Goal: Information Seeking & Learning: Learn about a topic

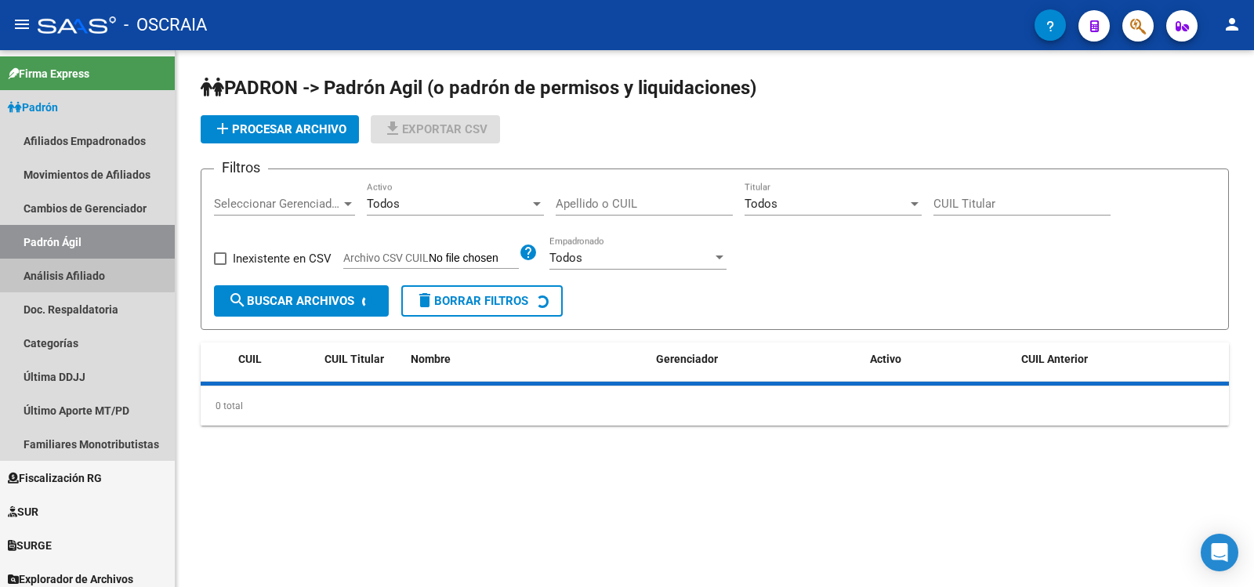
click at [80, 273] on link "Análisis Afiliado" at bounding box center [87, 276] width 175 height 34
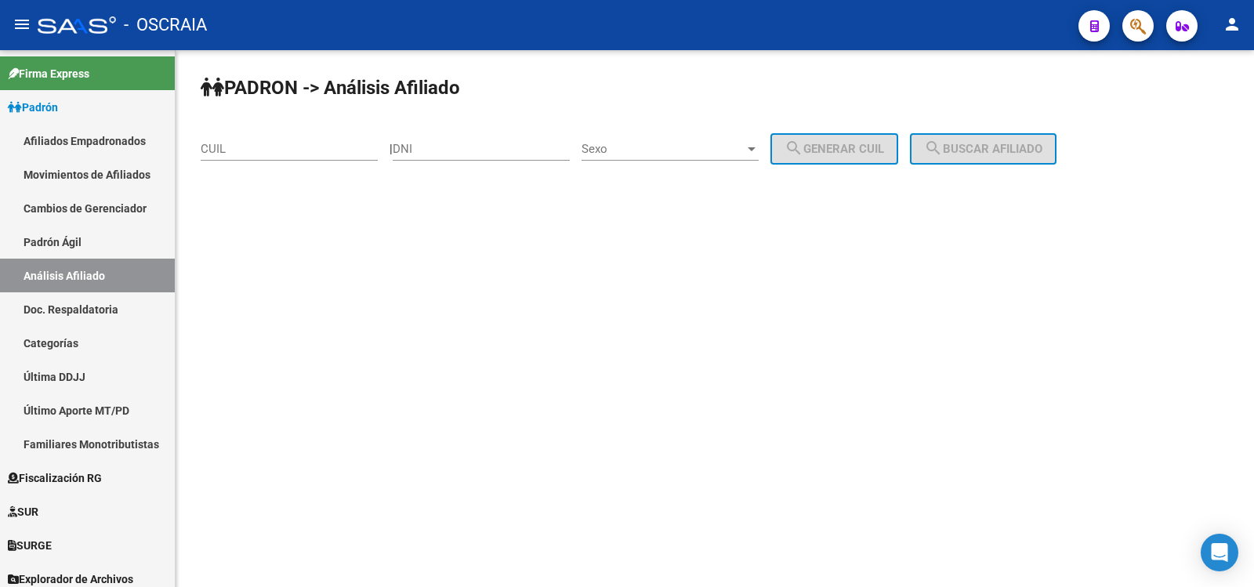
click at [272, 154] on input "CUIL" at bounding box center [289, 149] width 177 height 14
paste input "20-20540059"
click at [338, 155] on input "20-20540059" at bounding box center [289, 149] width 177 height 14
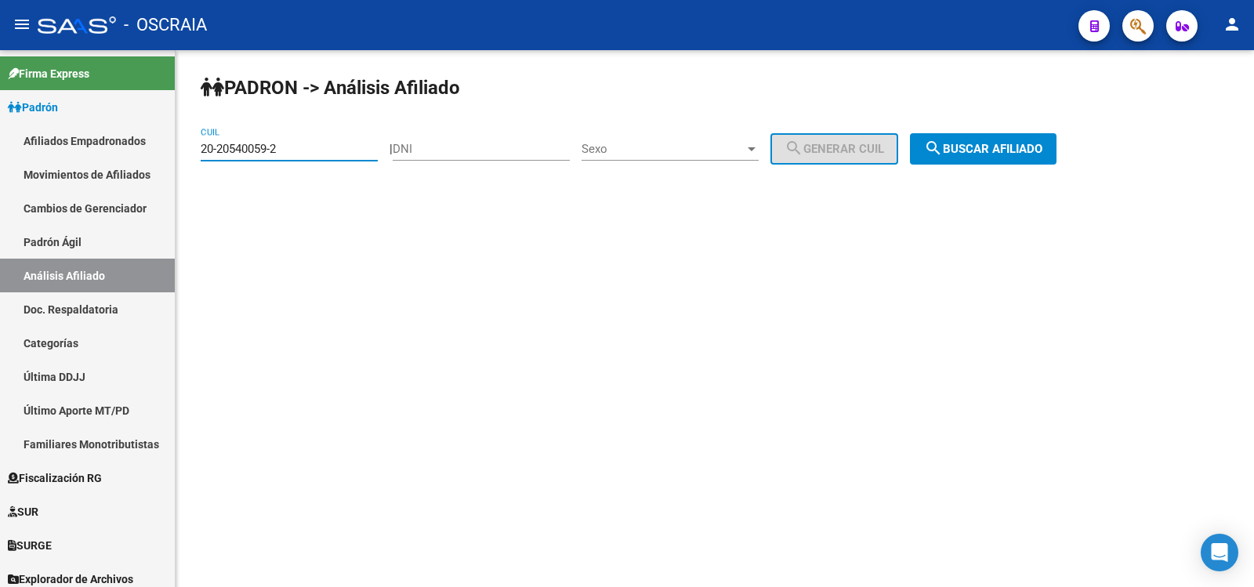
type input "20-20540059-2"
click at [1005, 153] on span "search Buscar afiliado" at bounding box center [983, 149] width 118 height 14
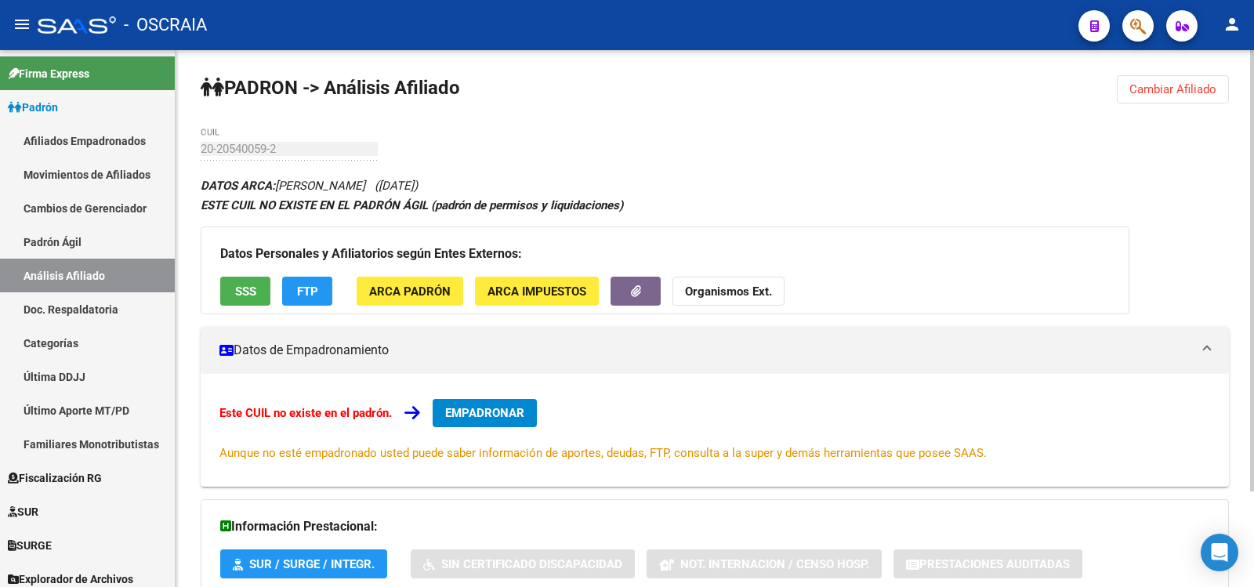
scroll to position [116, 0]
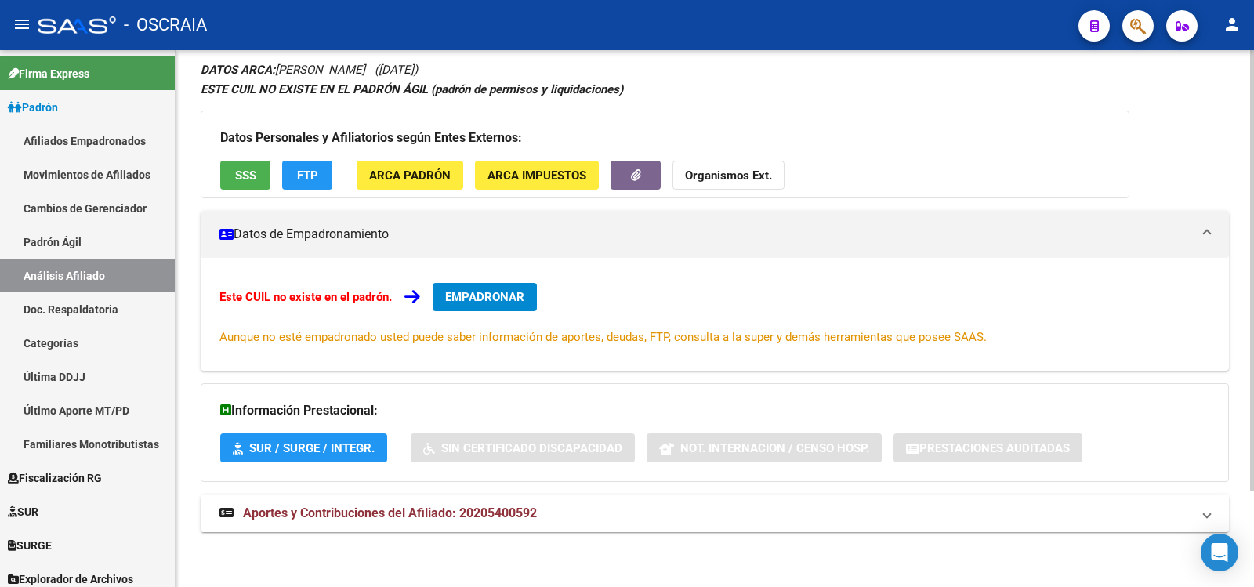
click at [433, 513] on span "Aportes y Contribuciones del Afiliado: 20205400592" at bounding box center [390, 512] width 294 height 15
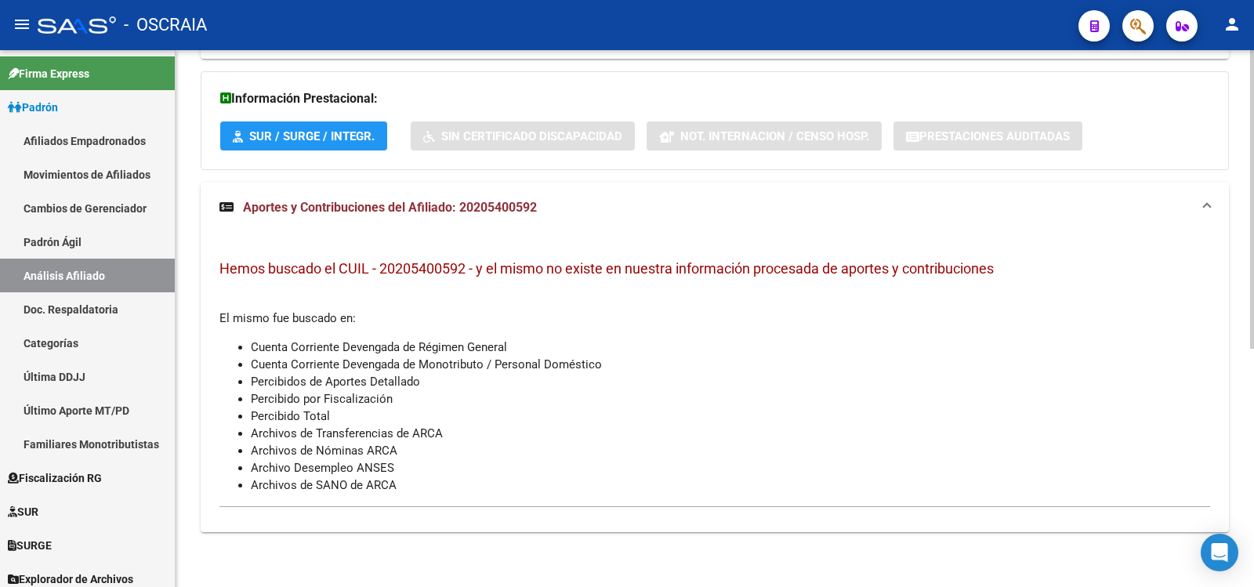
scroll to position [0, 0]
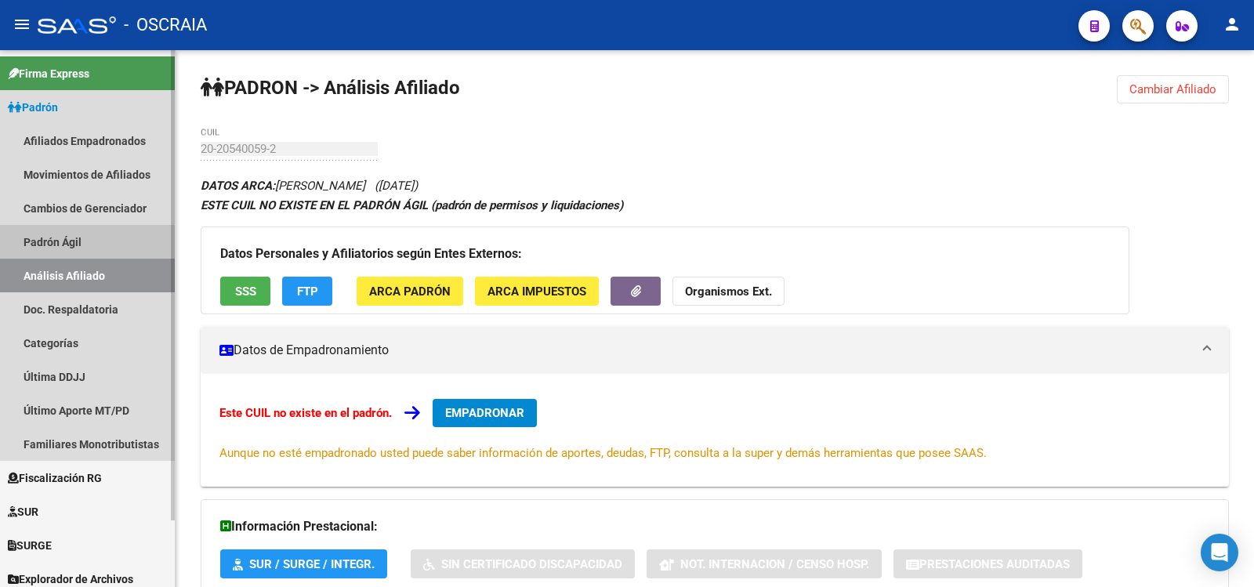
drag, startPoint x: 62, startPoint y: 243, endPoint x: 72, endPoint y: 274, distance: 33.0
click at [62, 244] on link "Padrón Ágil" at bounding box center [87, 242] width 175 height 34
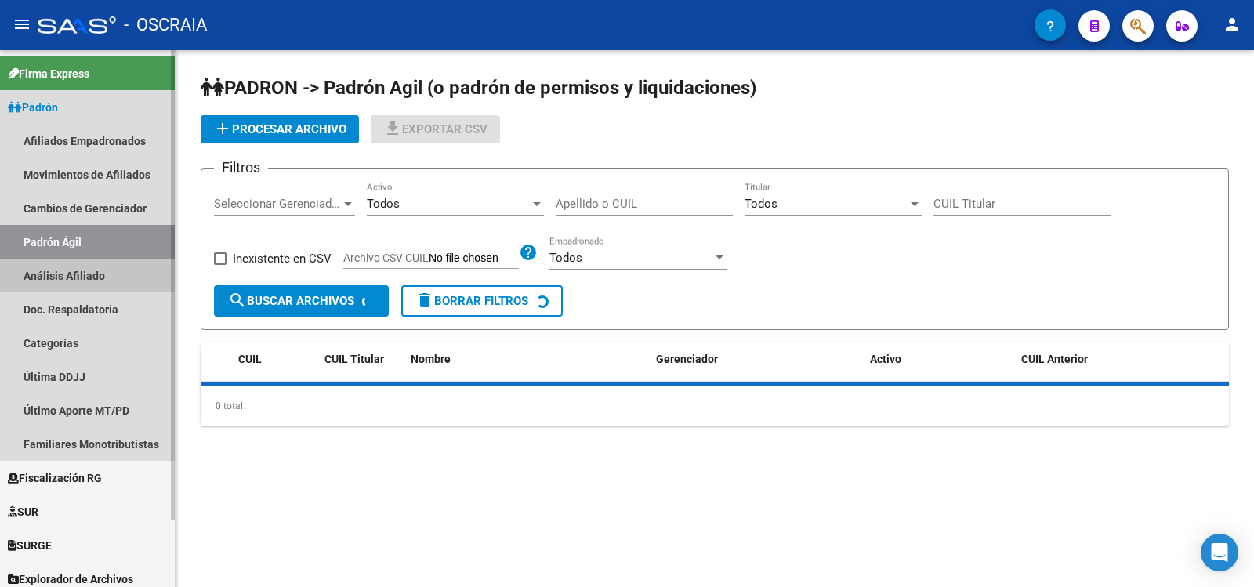
click at [72, 274] on link "Análisis Afiliado" at bounding box center [87, 276] width 175 height 34
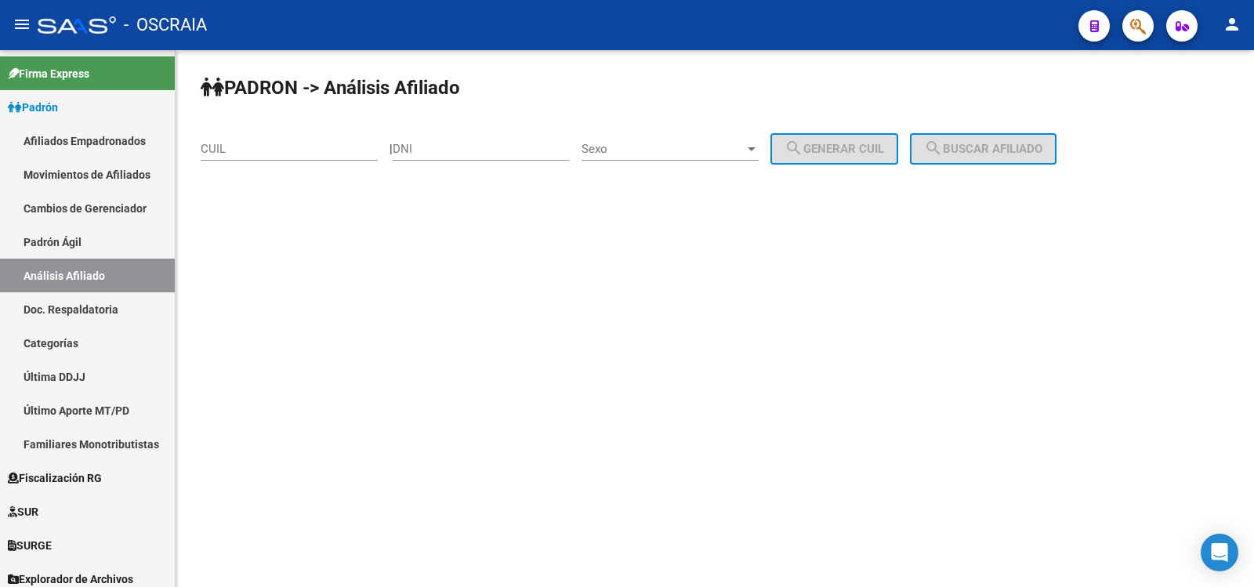
click at [252, 145] on input "CUIL" at bounding box center [289, 149] width 177 height 14
paste input "27-31839774-6"
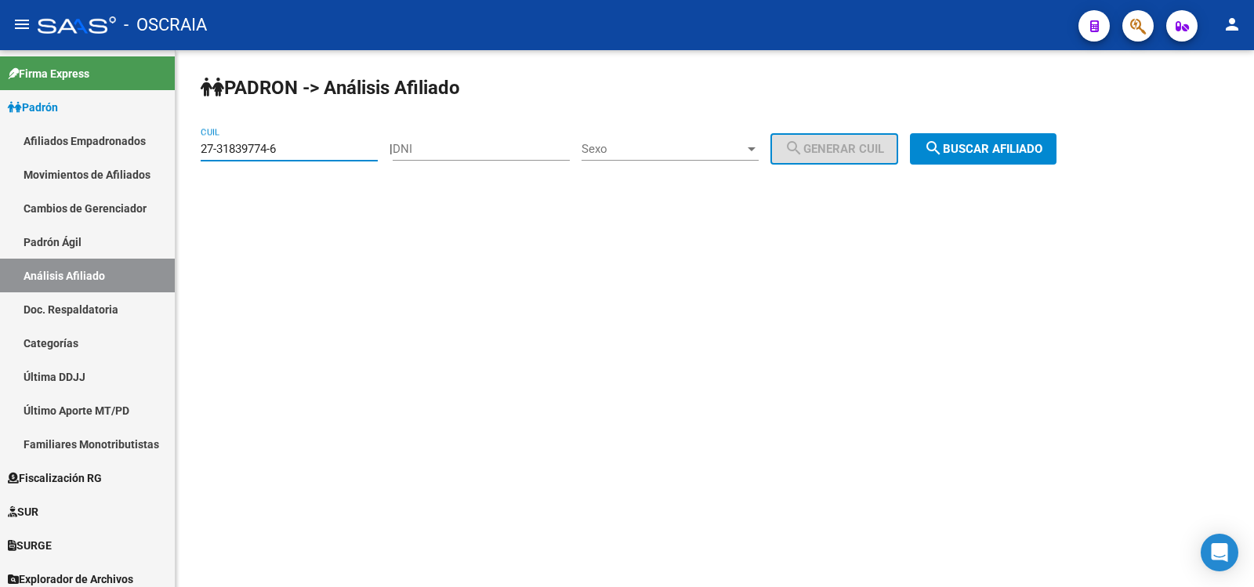
type input "27-31839774-6"
click at [975, 141] on button "search Buscar afiliado" at bounding box center [983, 148] width 147 height 31
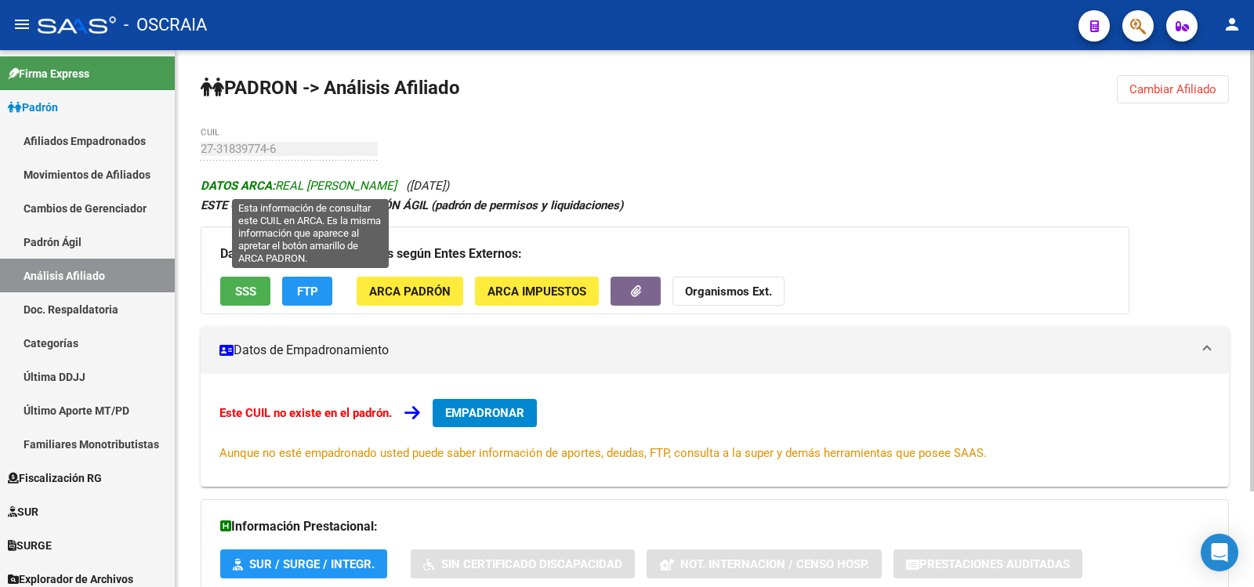
drag, startPoint x: 396, startPoint y: 186, endPoint x: 288, endPoint y: 186, distance: 108.1
click at [281, 186] on span "DATOS ARCA: REAL [PERSON_NAME]" at bounding box center [299, 186] width 196 height 14
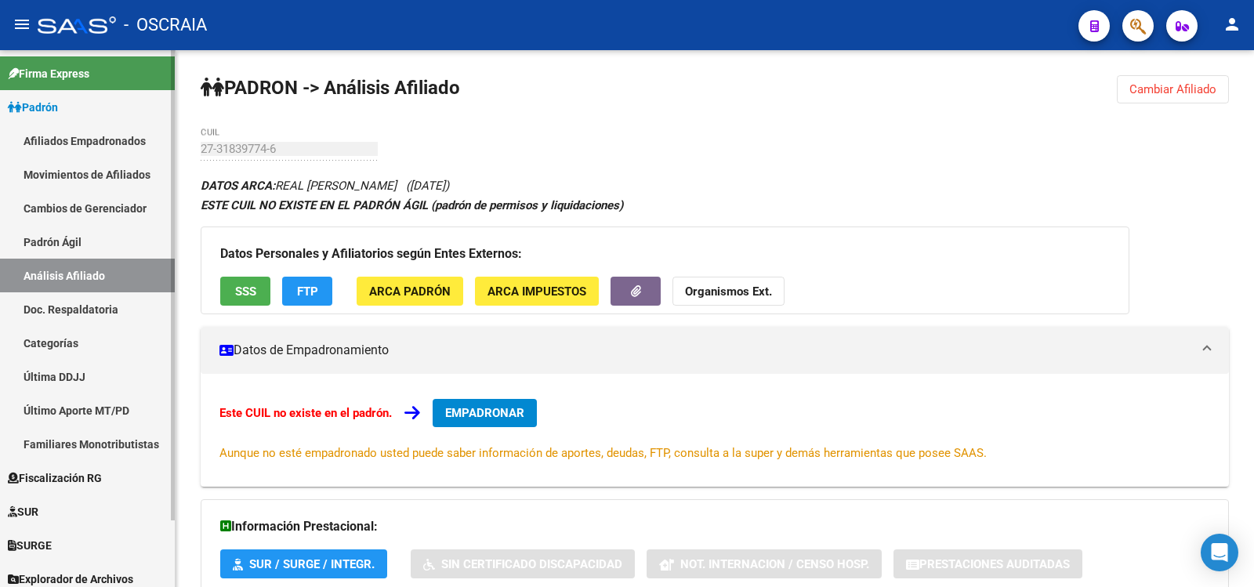
click at [83, 271] on link "Análisis Afiliado" at bounding box center [87, 276] width 175 height 34
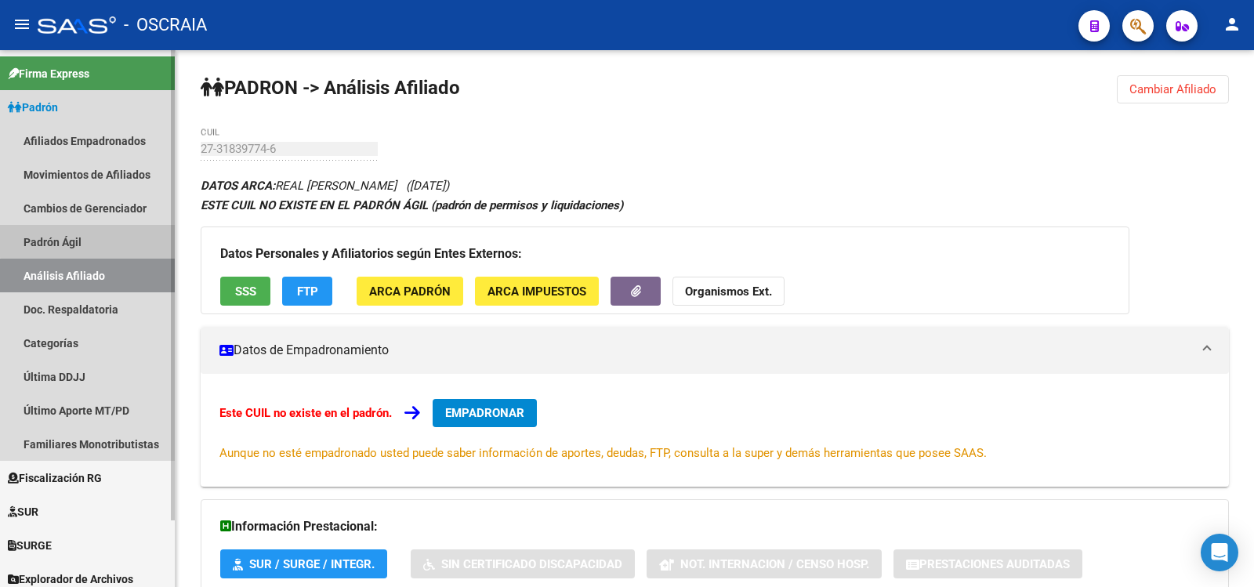
click at [98, 233] on link "Padrón Ágil" at bounding box center [87, 242] width 175 height 34
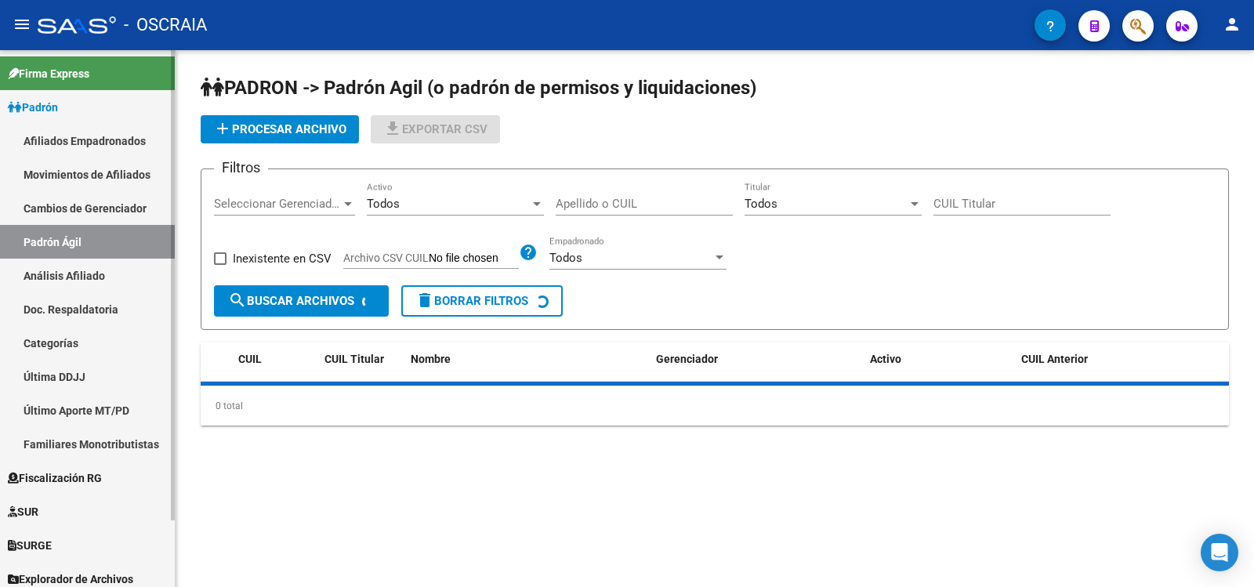
click at [100, 268] on link "Análisis Afiliado" at bounding box center [87, 276] width 175 height 34
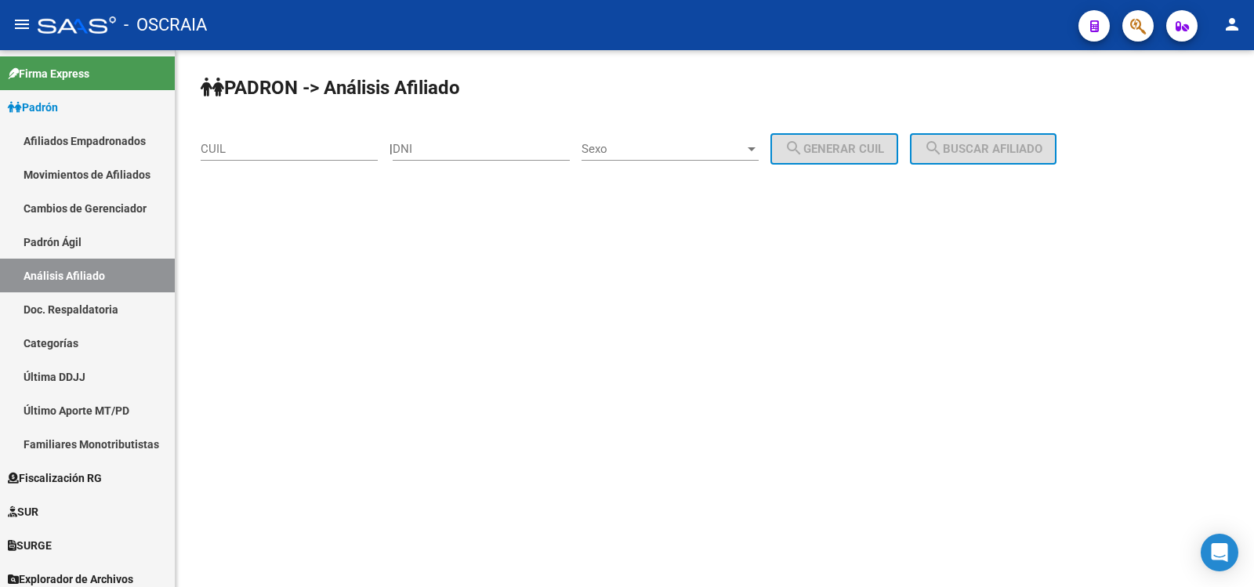
click at [266, 152] on input "CUIL" at bounding box center [289, 149] width 177 height 14
paste input "20-20007778-5"
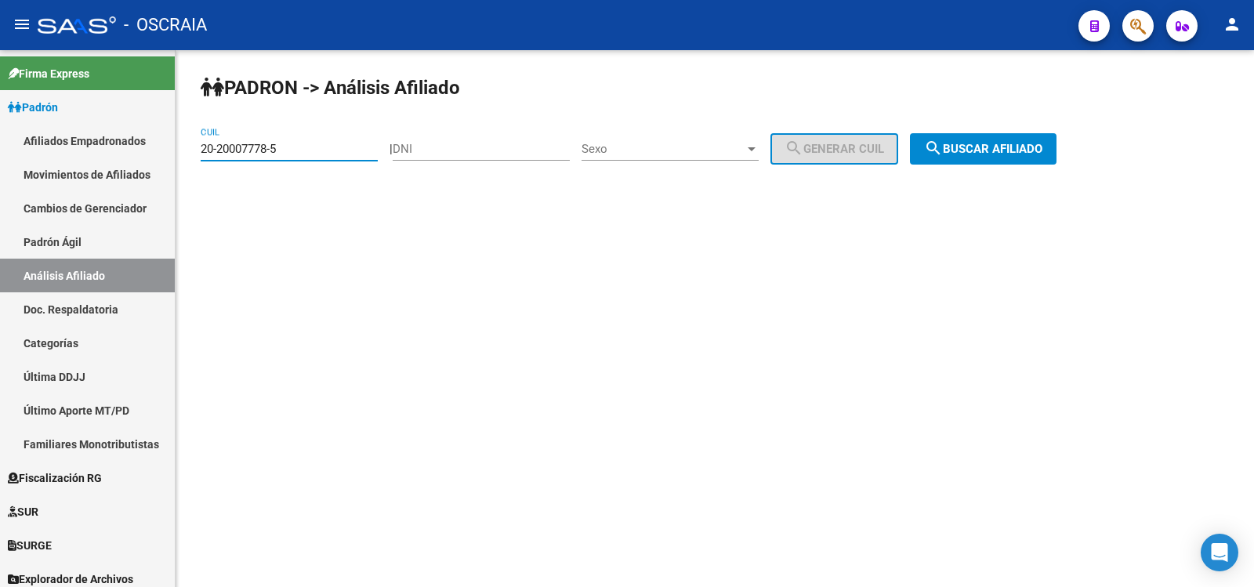
type input "20-20007778-5"
click at [1002, 143] on span "search Buscar afiliado" at bounding box center [983, 149] width 118 height 14
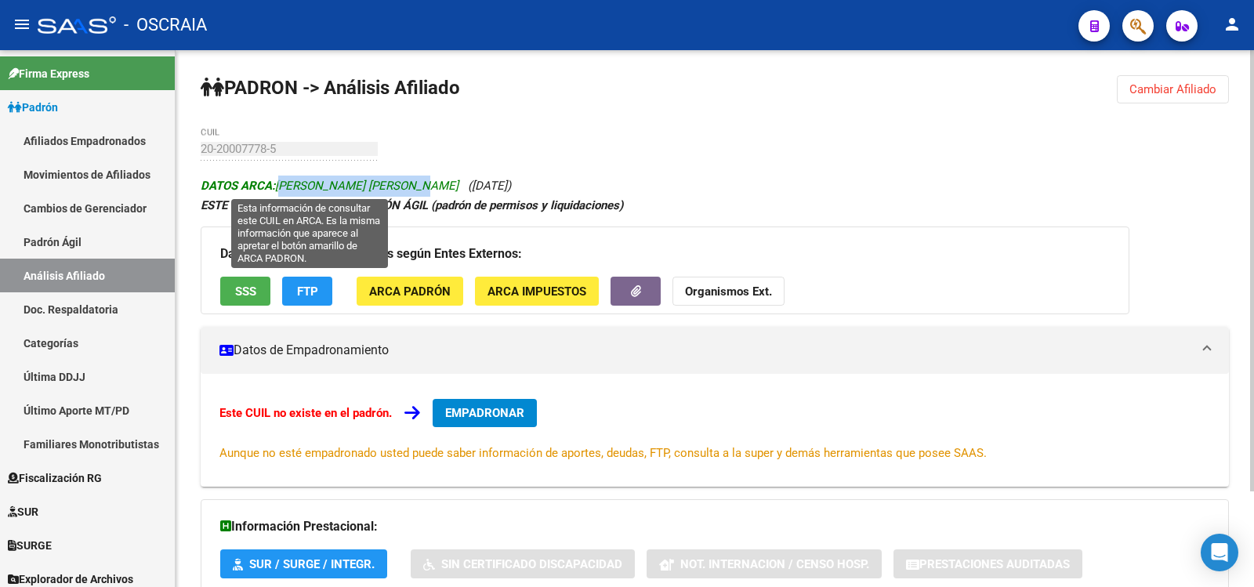
drag, startPoint x: 417, startPoint y: 184, endPoint x: 280, endPoint y: 190, distance: 137.2
click at [280, 190] on span "DATOS ARCA: [PERSON_NAME] [PERSON_NAME]" at bounding box center [330, 186] width 258 height 14
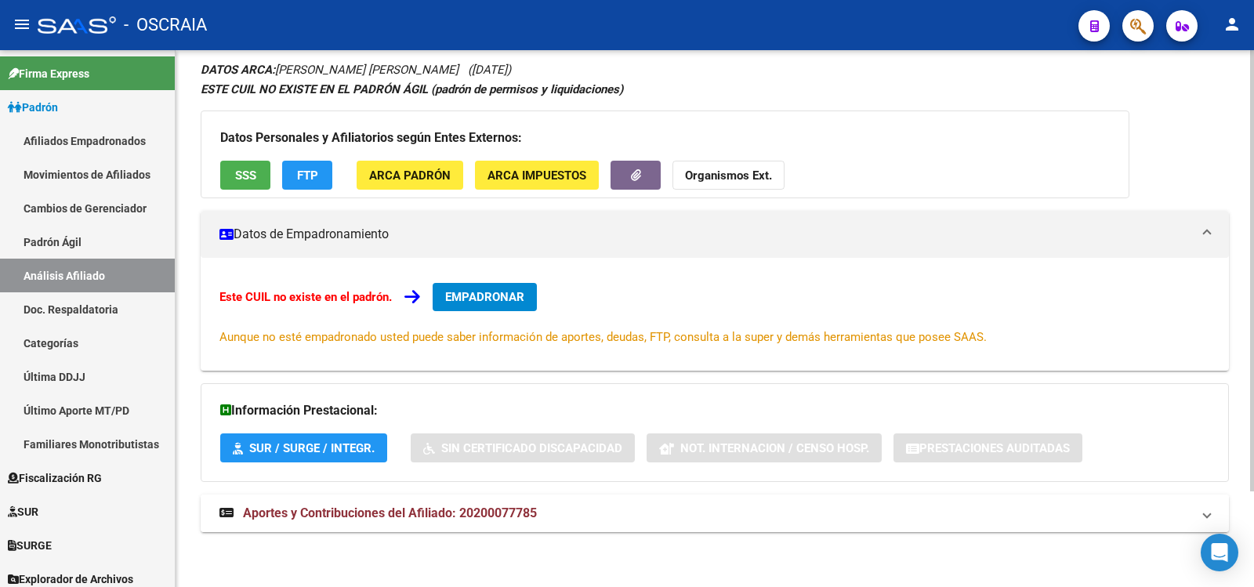
click at [403, 516] on span "Aportes y Contribuciones del Afiliado: 20200077785" at bounding box center [390, 512] width 294 height 15
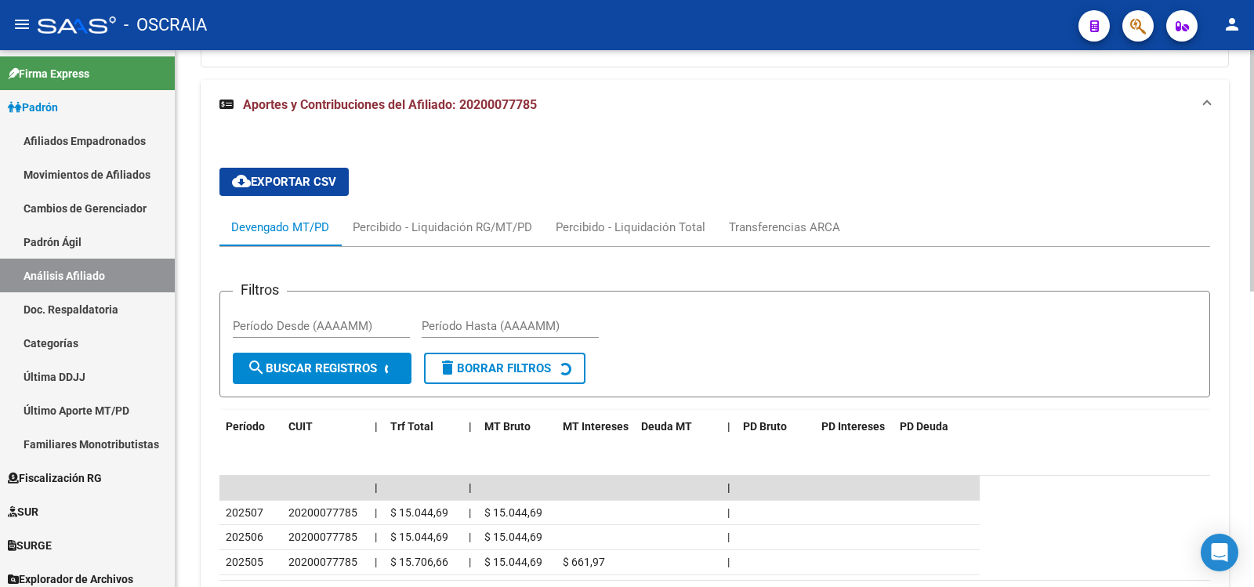
scroll to position [656, 0]
